Goal: Check status: Check status

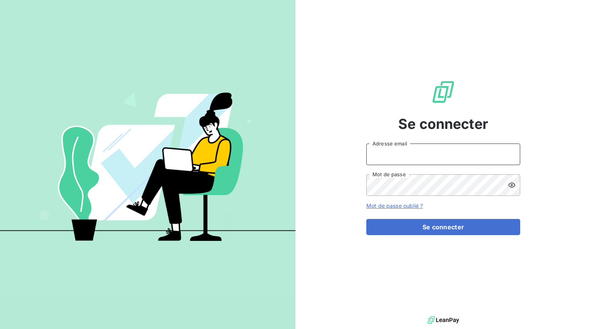
click at [421, 153] on input "Adresse email" at bounding box center [444, 155] width 154 height 22
type input "[EMAIL_ADDRESS][DOMAIN_NAME]"
click at [446, 216] on form "[EMAIL_ADDRESS][DOMAIN_NAME] Adresse email Mot de passe Mot de passe oublié ? S…" at bounding box center [444, 190] width 154 height 92
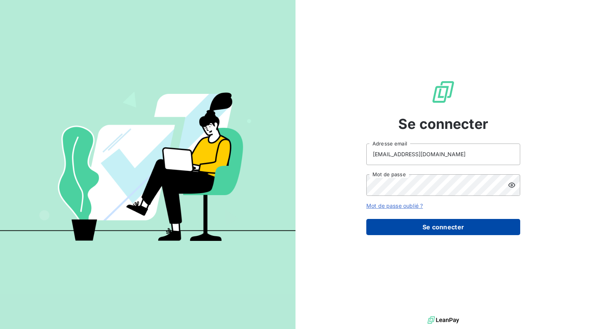
drag, startPoint x: 447, startPoint y: 218, endPoint x: 448, endPoint y: 223, distance: 4.8
click at [448, 223] on form "[EMAIL_ADDRESS][DOMAIN_NAME] Adresse email Mot de passe Mot de passe oublié ? S…" at bounding box center [444, 190] width 154 height 92
click at [448, 223] on button "Se connecter" at bounding box center [444, 227] width 154 height 16
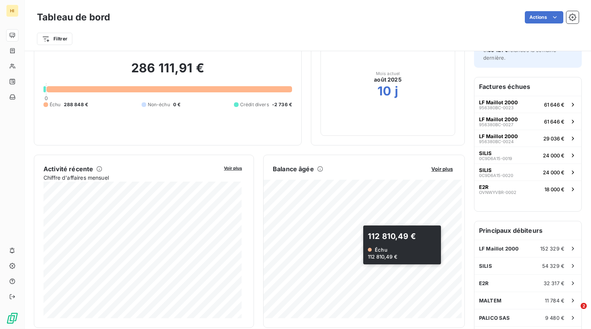
scroll to position [42, 0]
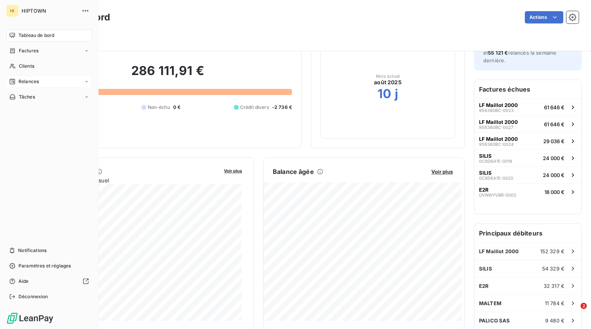
click at [12, 84] on icon at bounding box center [12, 82] width 6 height 6
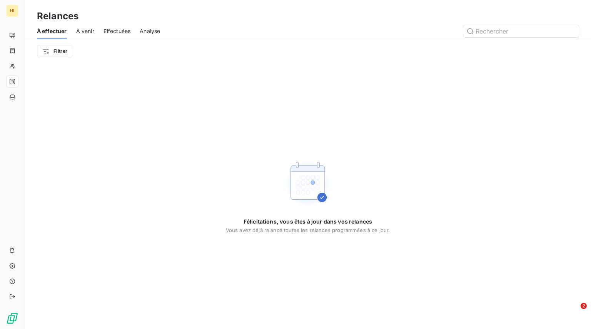
click at [85, 28] on span "À venir" at bounding box center [85, 31] width 18 height 8
